Goal: Find specific page/section: Find specific page/section

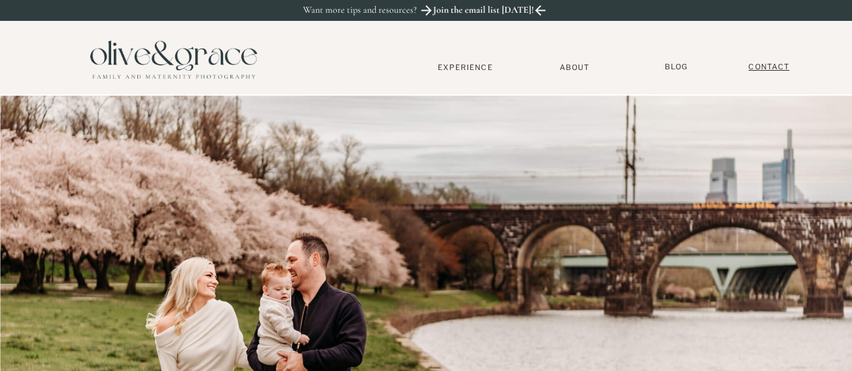
click at [776, 65] on nav "Contact" at bounding box center [769, 67] width 54 height 10
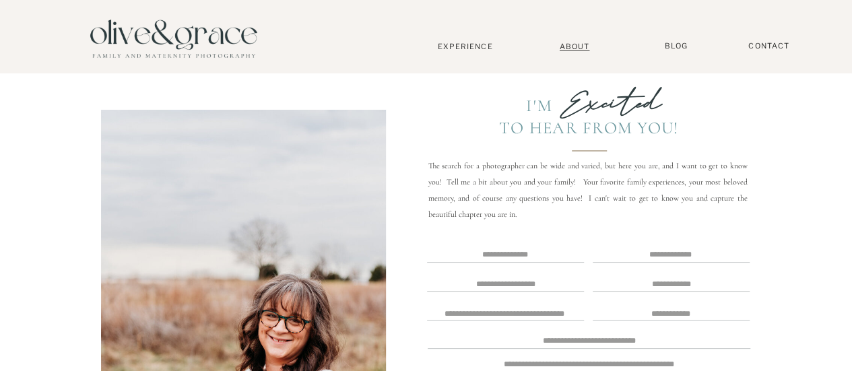
click at [566, 44] on nav "About" at bounding box center [574, 46] width 41 height 9
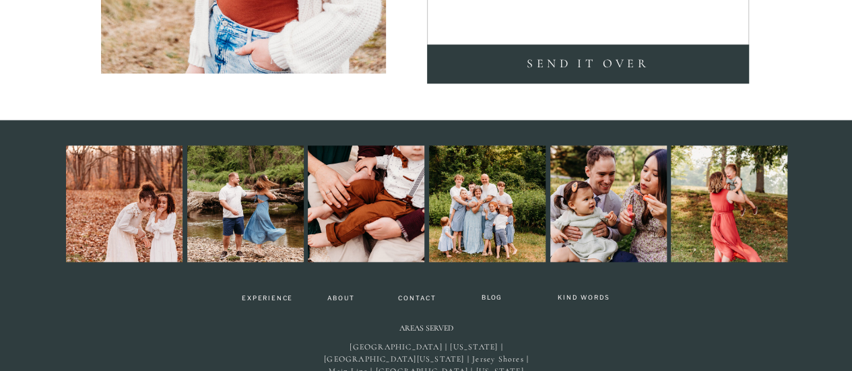
scroll to position [3278, 0]
